Goal: Information Seeking & Learning: Understand process/instructions

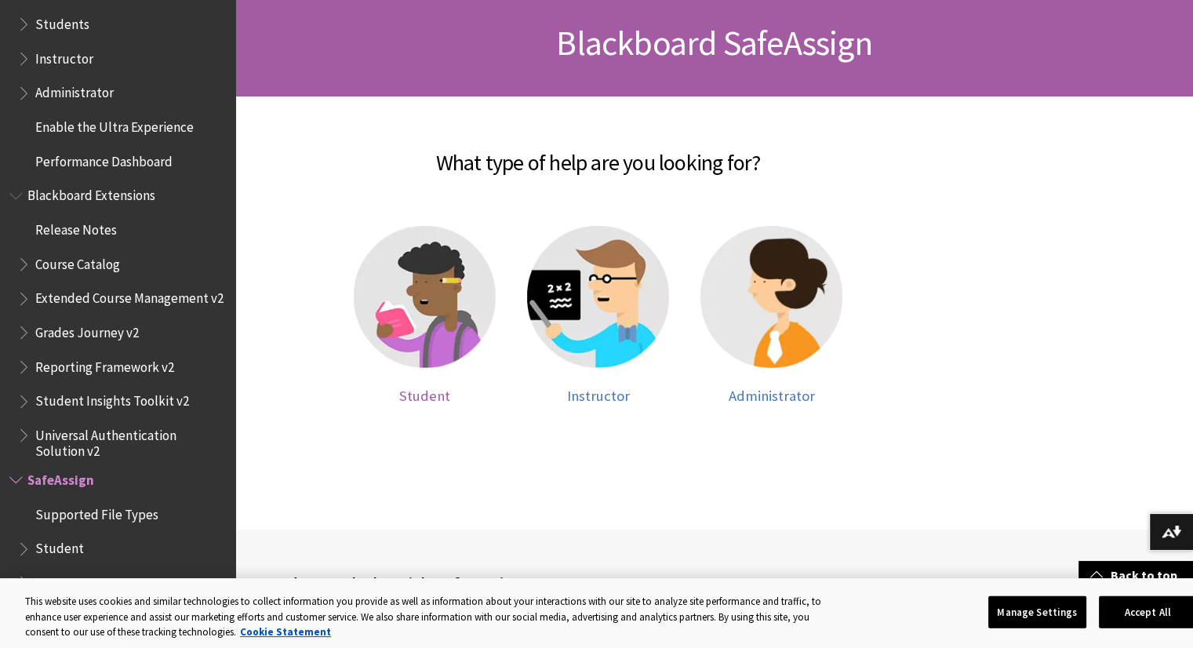
click at [440, 380] on div at bounding box center [425, 307] width 142 height 162
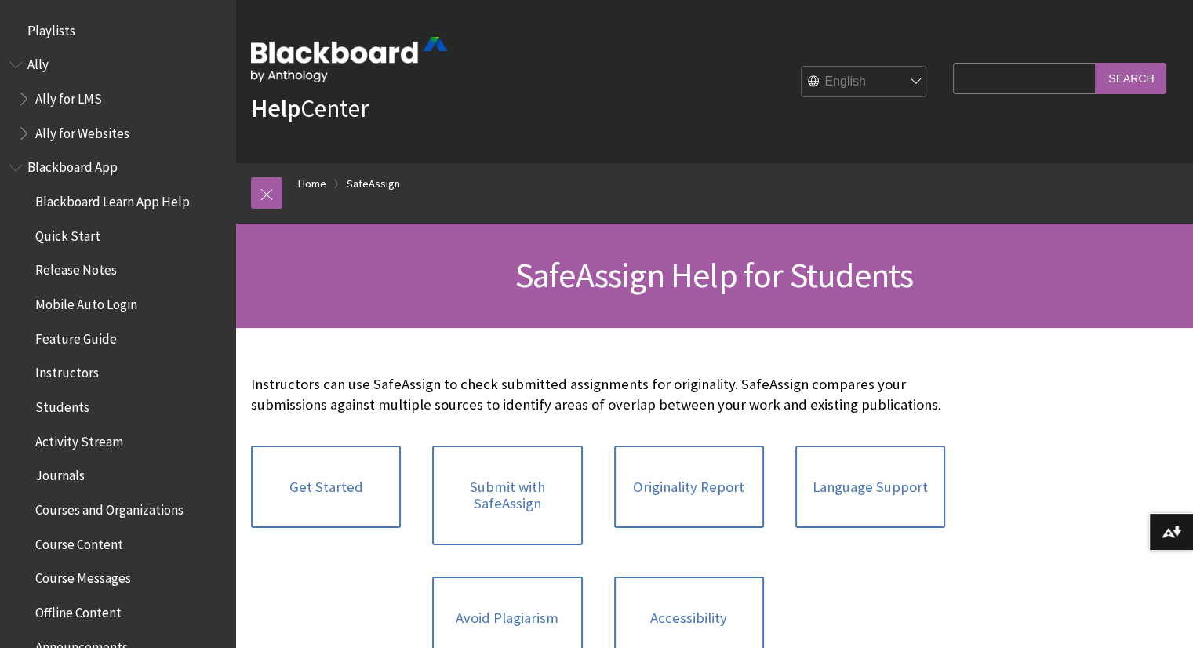
scroll to position [1738, 0]
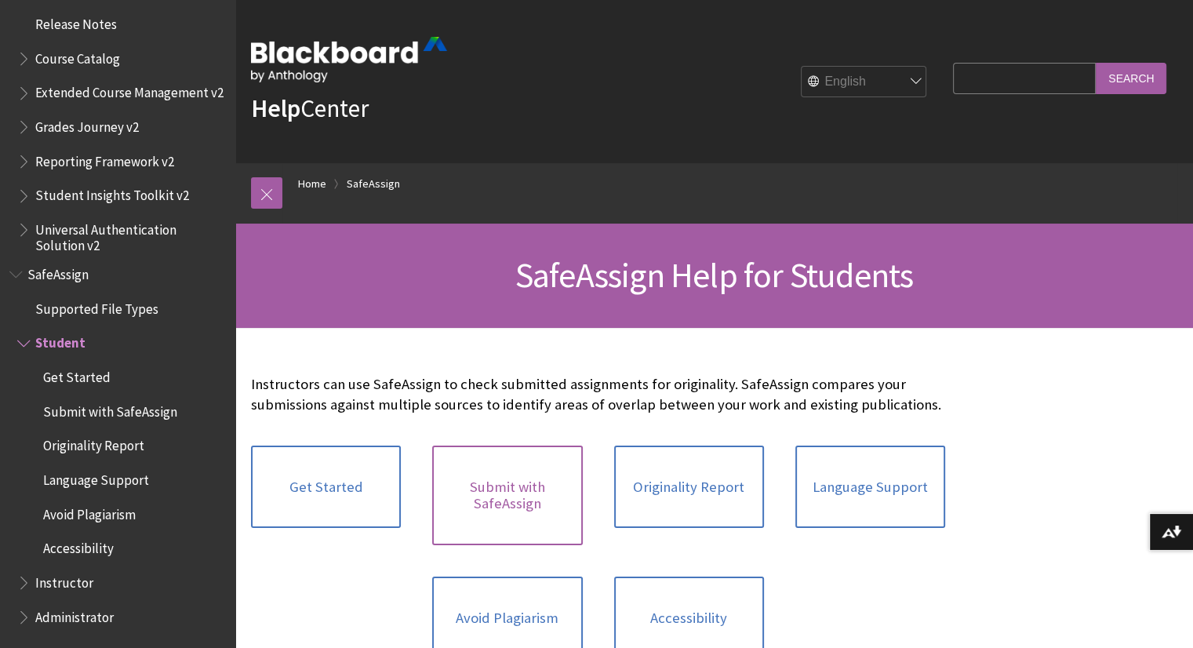
click at [523, 519] on link "Submit with SafeAssign" at bounding box center [507, 495] width 150 height 100
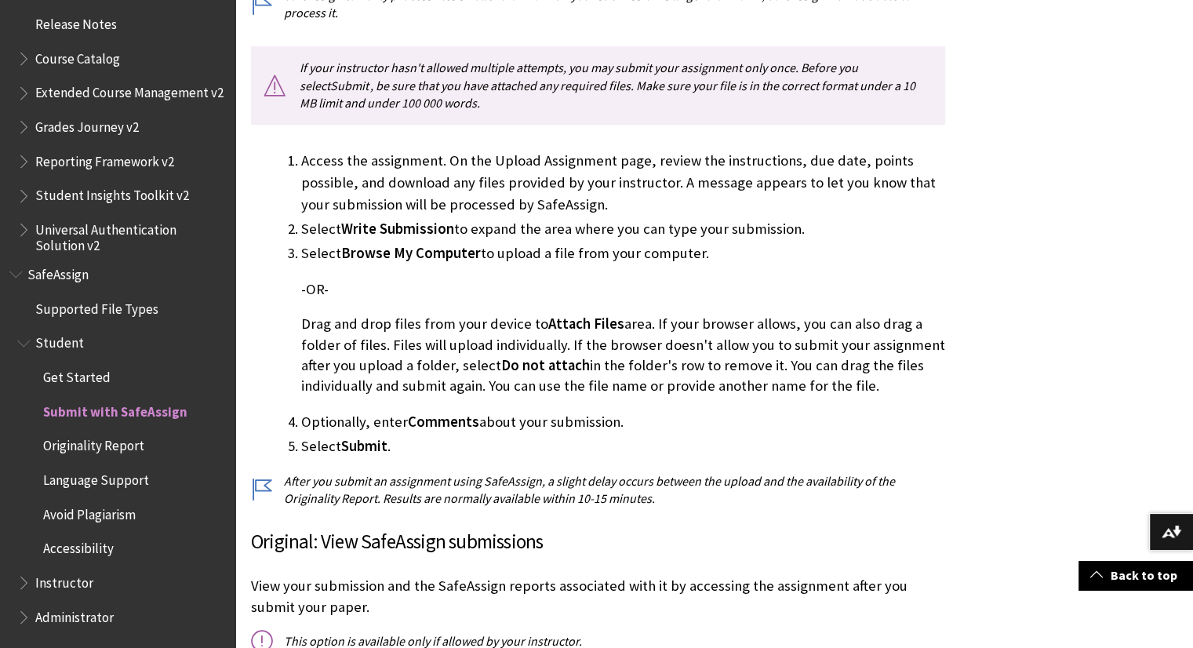
scroll to position [572, 0]
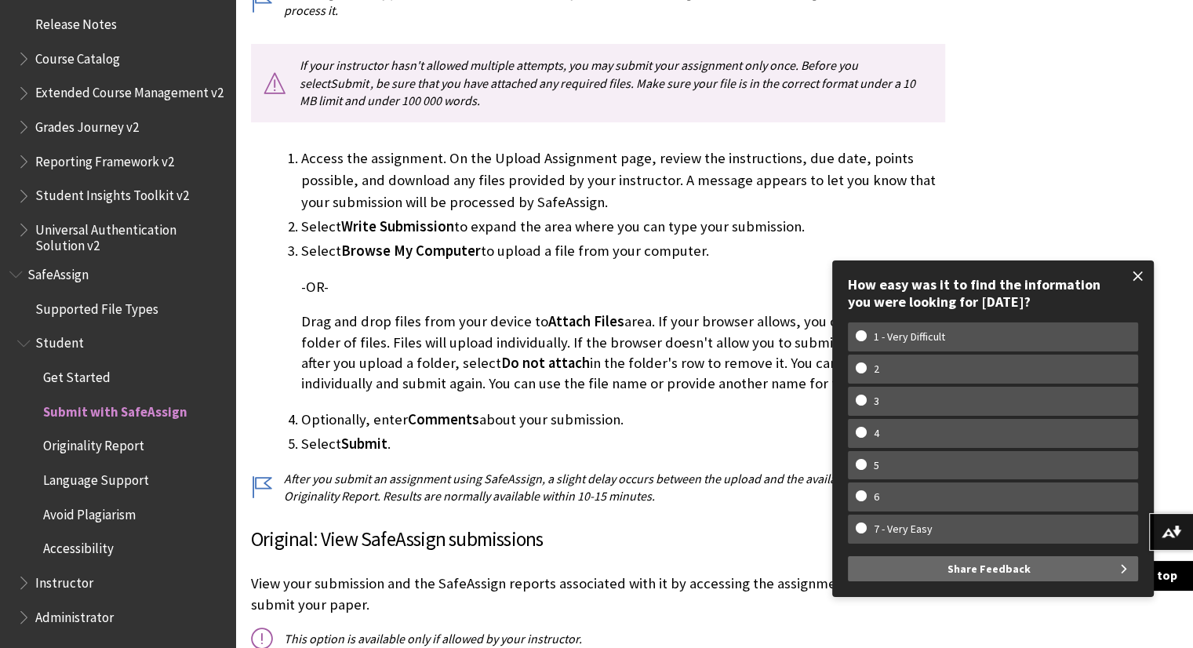
click at [1141, 269] on span at bounding box center [1137, 276] width 33 height 33
